Goal: Find specific page/section

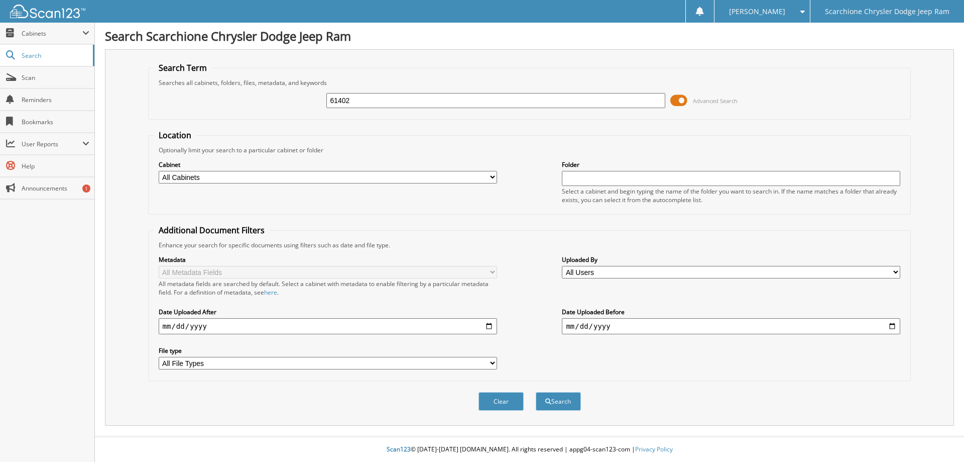
type input "61402"
click at [536, 392] on button "Search" at bounding box center [558, 401] width 45 height 19
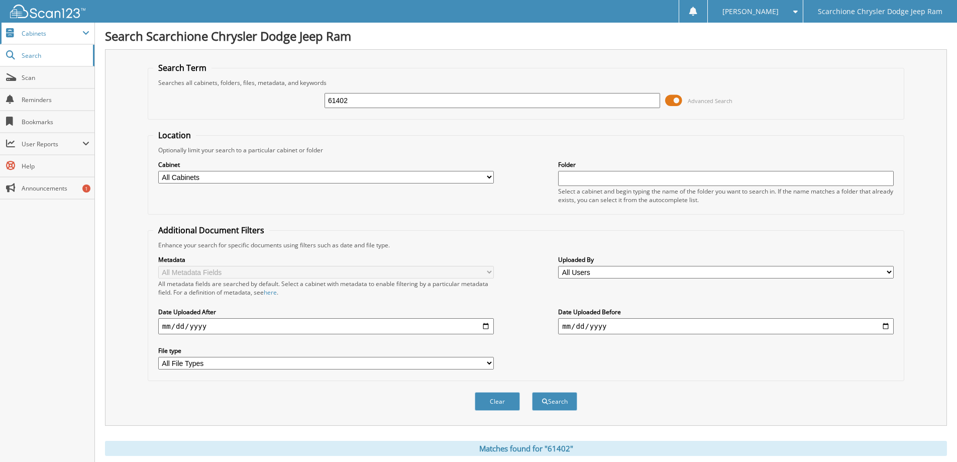
click at [36, 38] on span "Cabinets" at bounding box center [47, 34] width 94 height 22
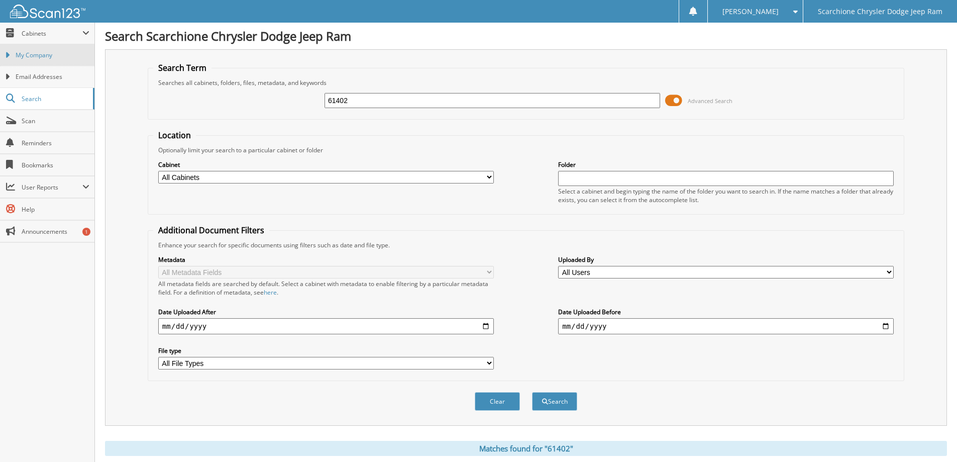
click at [36, 52] on span "My Company" at bounding box center [53, 55] width 74 height 9
